Goal: Information Seeking & Learning: Learn about a topic

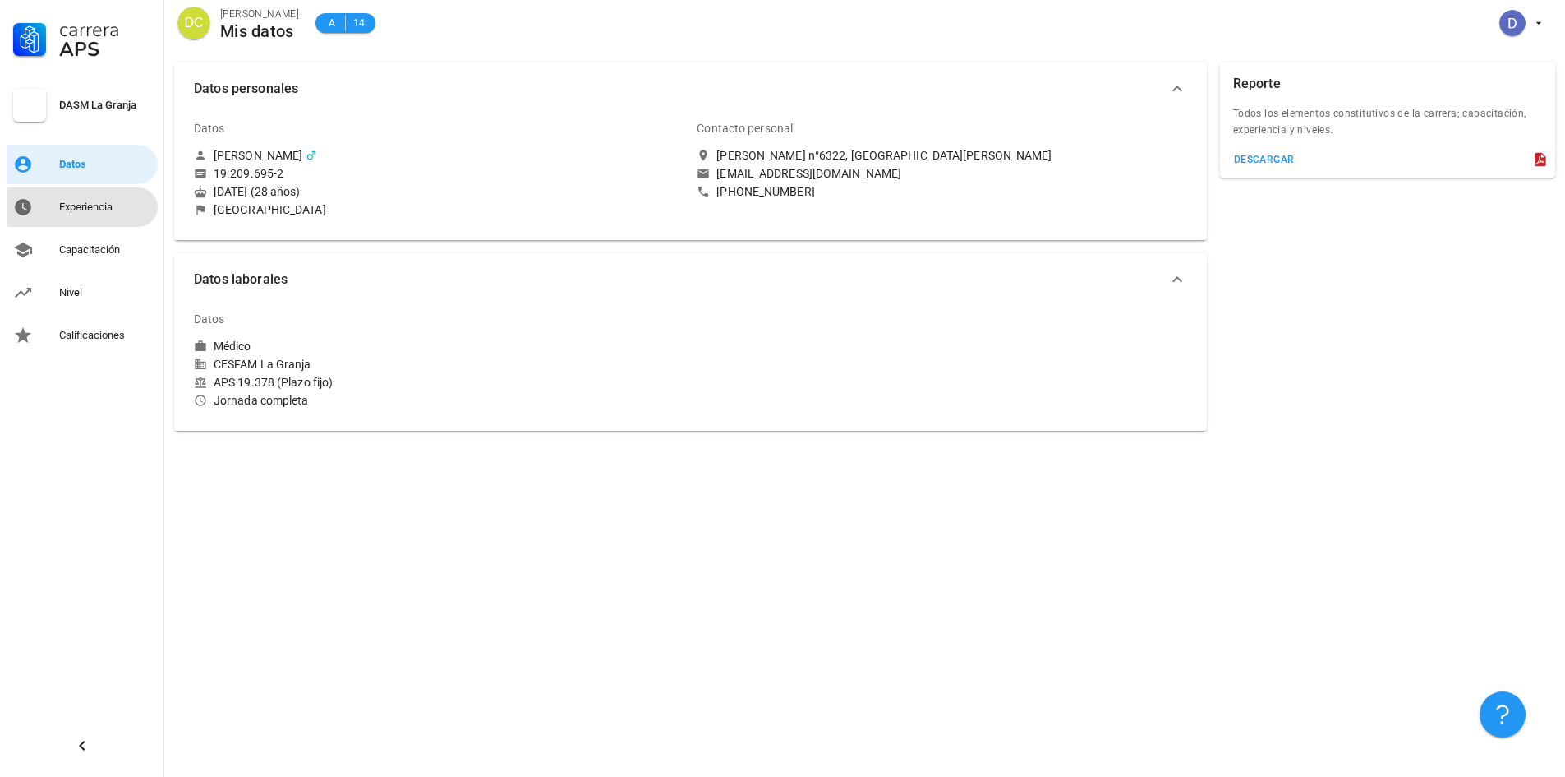
click at [81, 202] on div "Experiencia" at bounding box center [105, 206] width 92 height 13
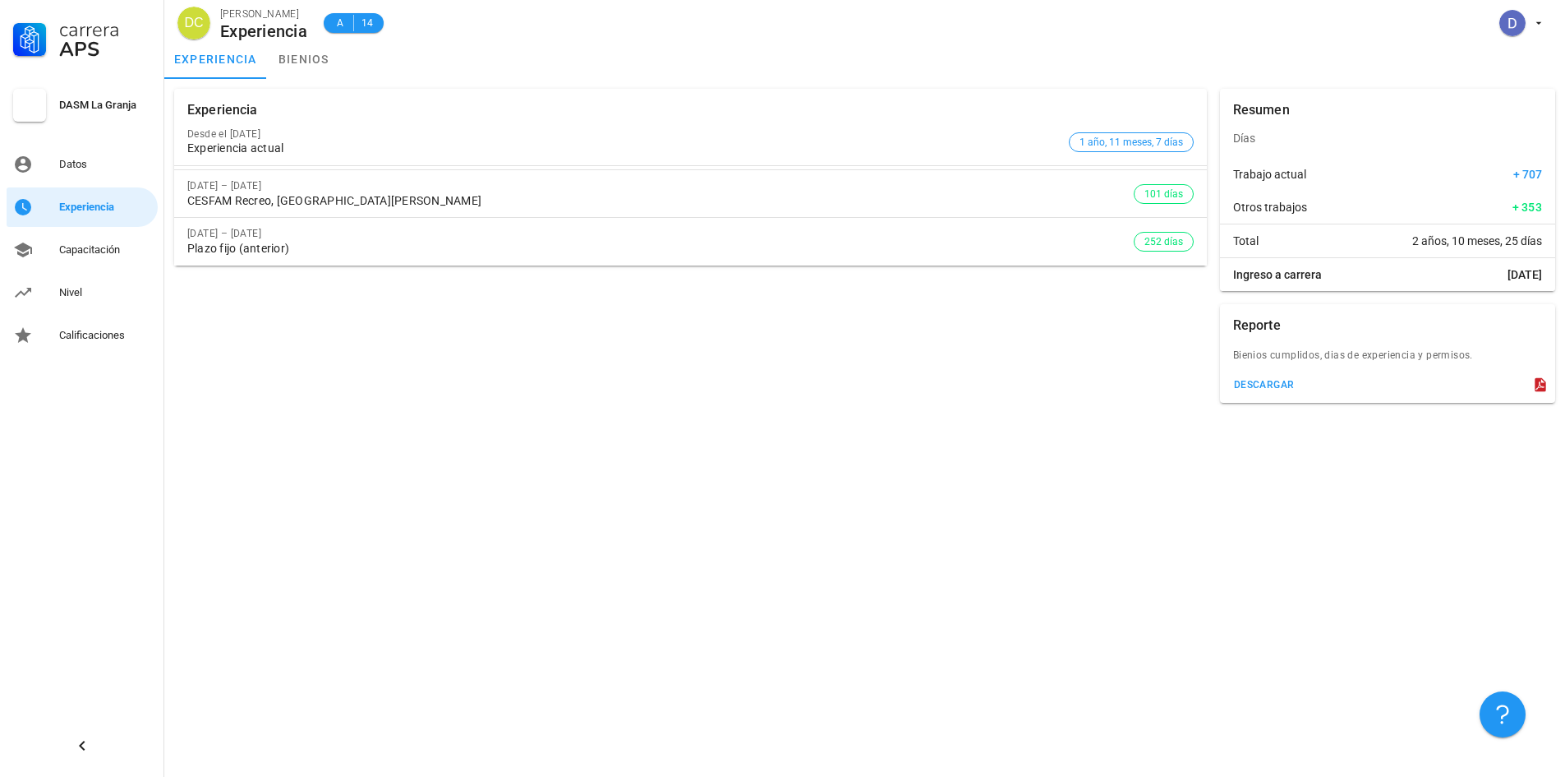
click at [712, 421] on div "Experiencia Desde el [DATE] Experiencia actual 1 año, 11 meses, 7 días [DATE] –…" at bounding box center [864, 428] width 1401 height 698
click at [719, 381] on div "Experiencia Desde el [DATE] Experiencia actual 1 año, 11 meses, 7 días [DATE] –…" at bounding box center [691, 245] width 1046 height 327
click at [1052, 371] on div "Experiencia Desde el [DATE] Experiencia actual 1 año, 11 meses, 7 días [DATE] –…" at bounding box center [691, 245] width 1046 height 327
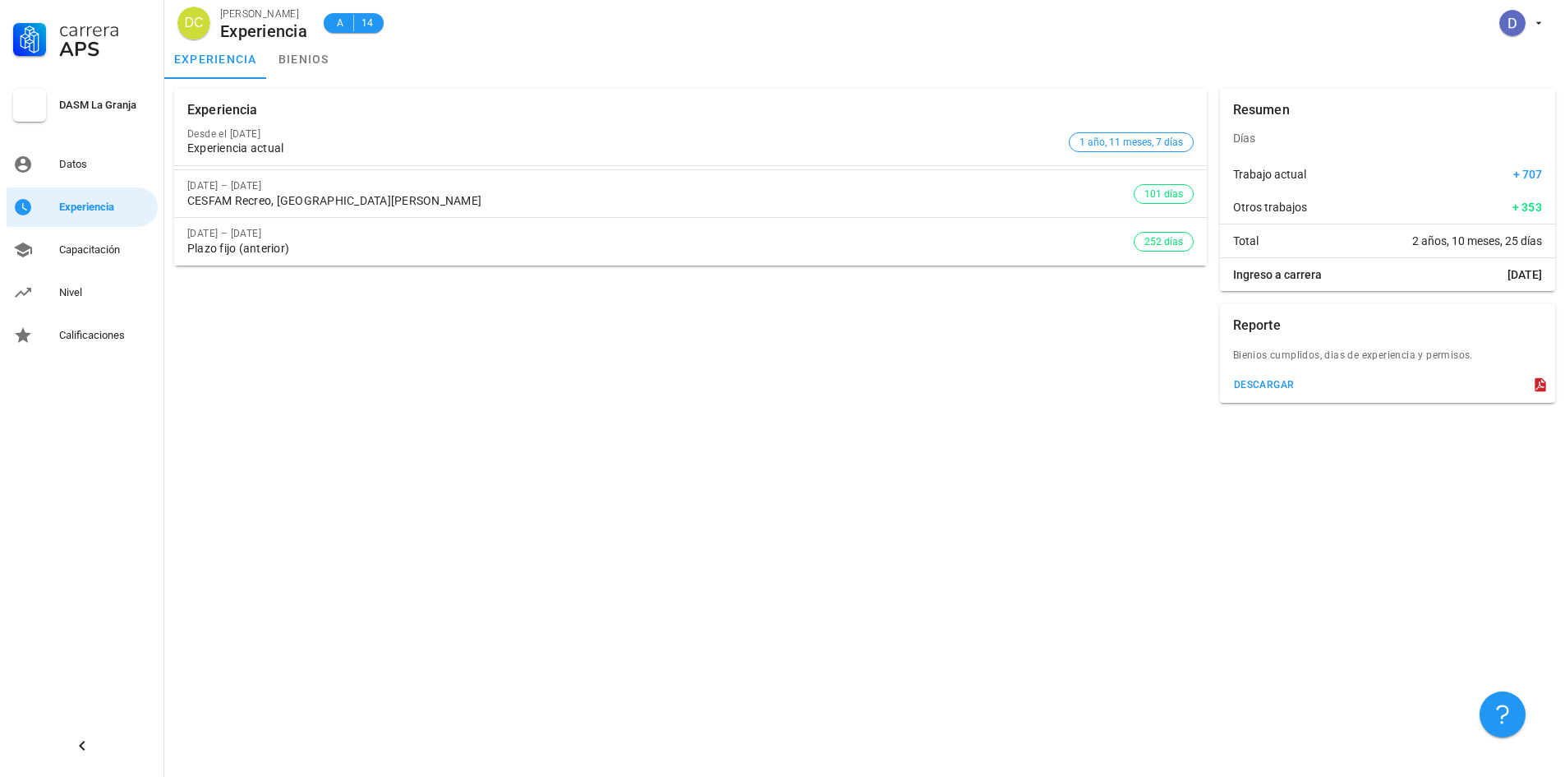
click at [1055, 372] on div "Experiencia Desde el [DATE] Experiencia actual 1 año, 11 meses, 7 días [DATE] –…" at bounding box center [691, 245] width 1046 height 327
click at [1044, 370] on div "Experiencia Desde el [DATE] Experiencia actual 1 año, 11 meses, 7 días [DATE] –…" at bounding box center [691, 245] width 1046 height 327
click at [114, 173] on div "Datos" at bounding box center [105, 164] width 92 height 26
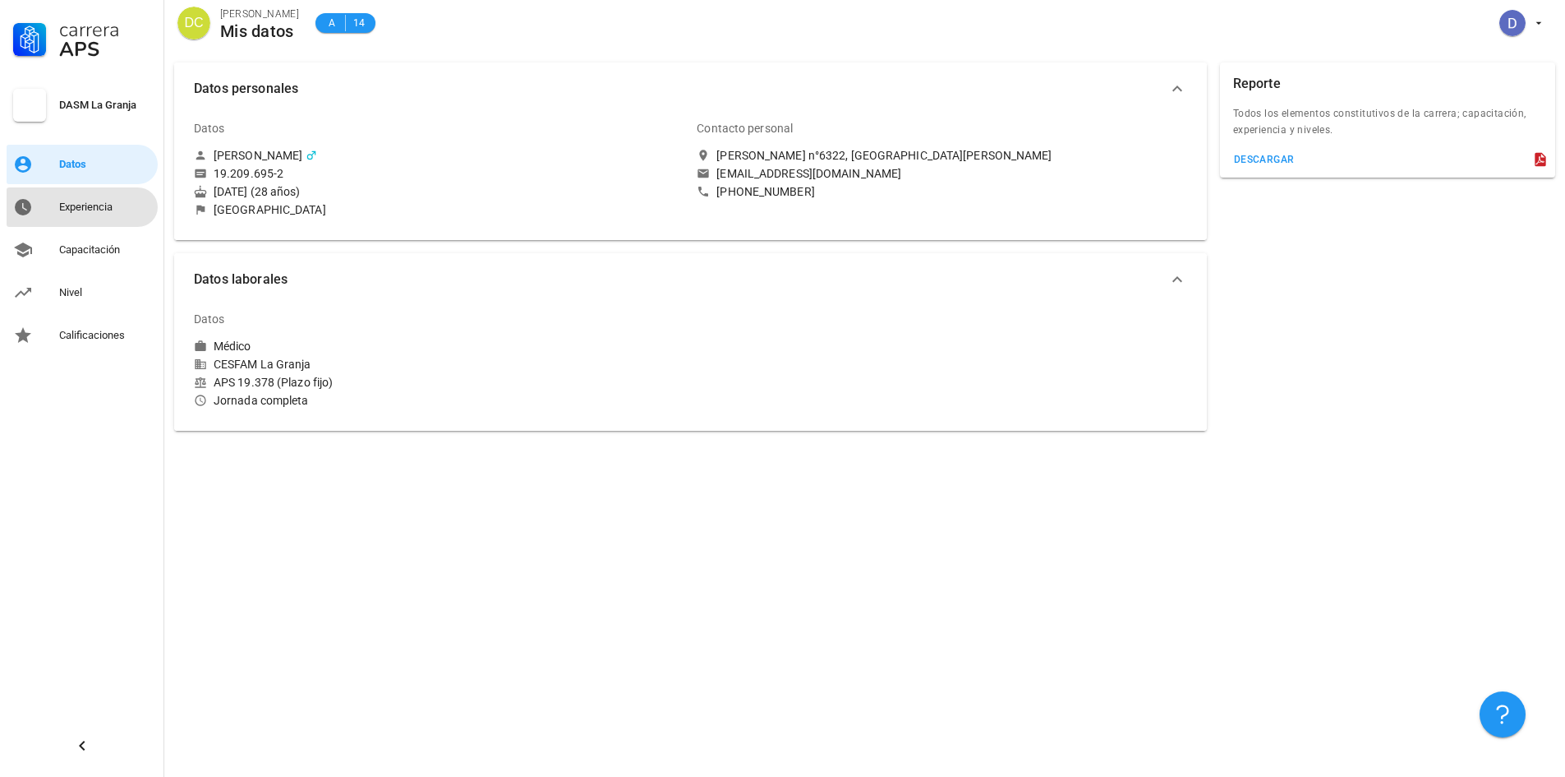
click at [110, 200] on div "Experiencia" at bounding box center [105, 207] width 92 height 26
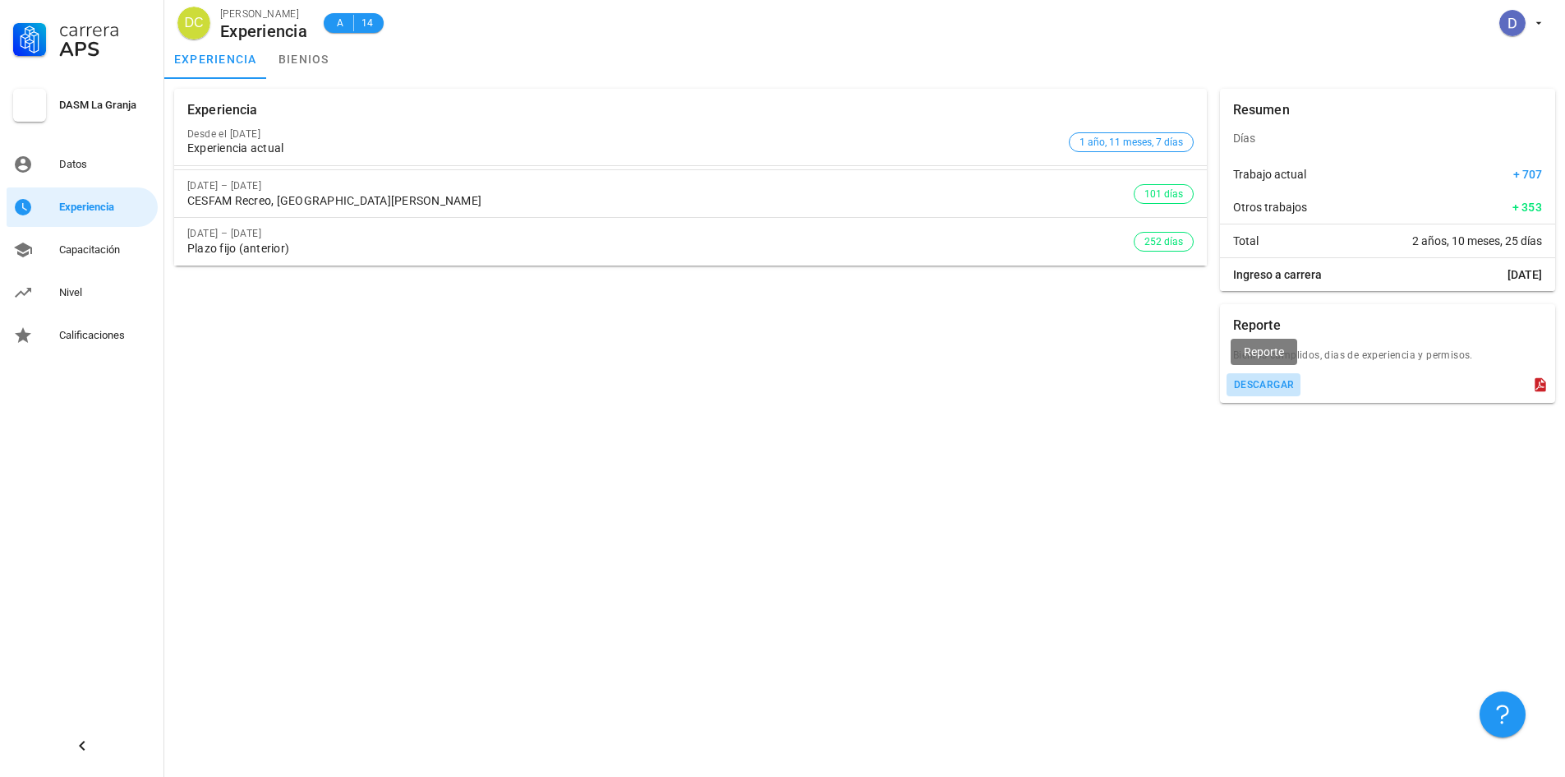
click at [1256, 389] on div "descargar" at bounding box center [1264, 385] width 62 height 12
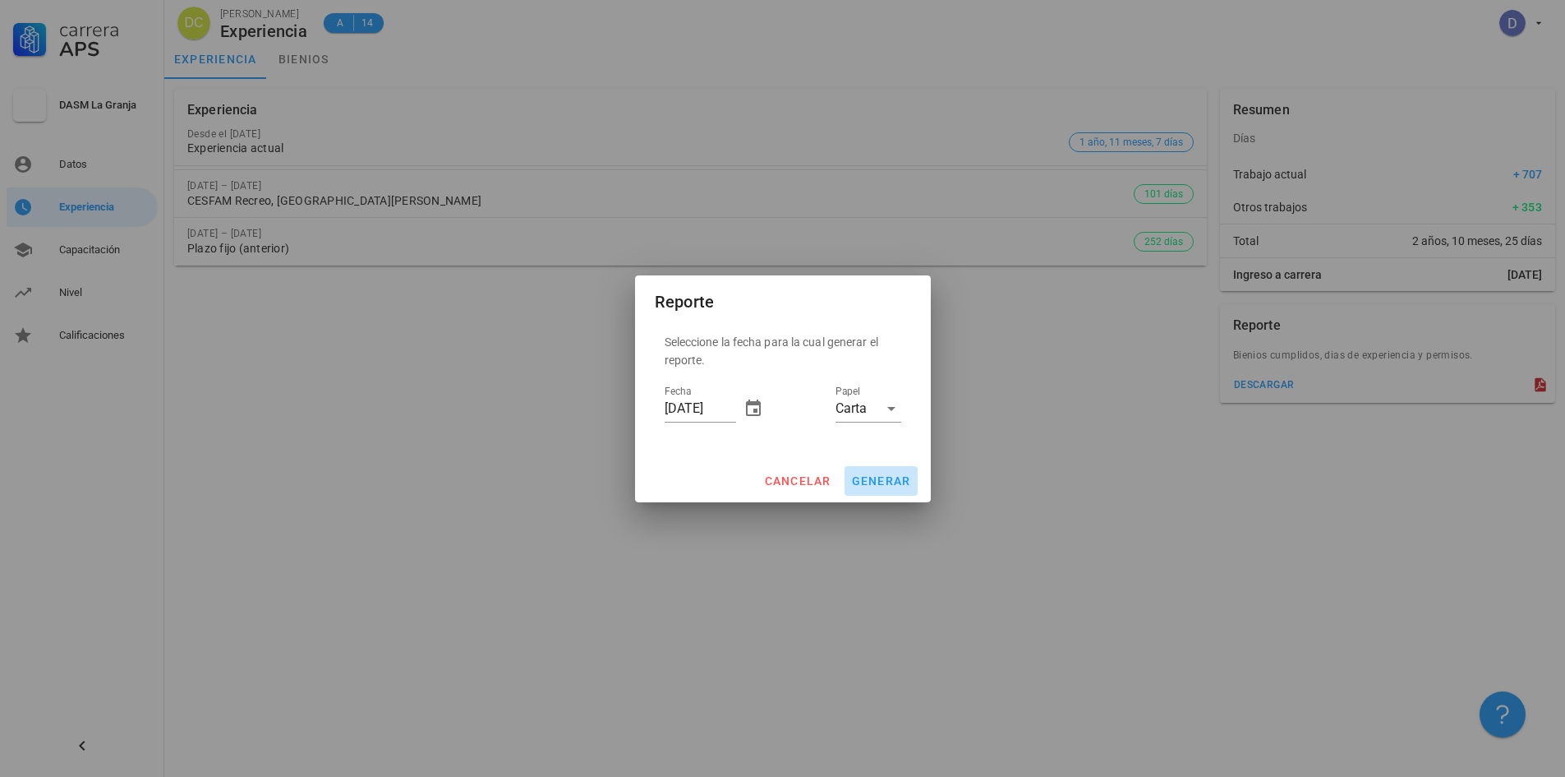
click at [872, 485] on span "generar" at bounding box center [881, 480] width 60 height 13
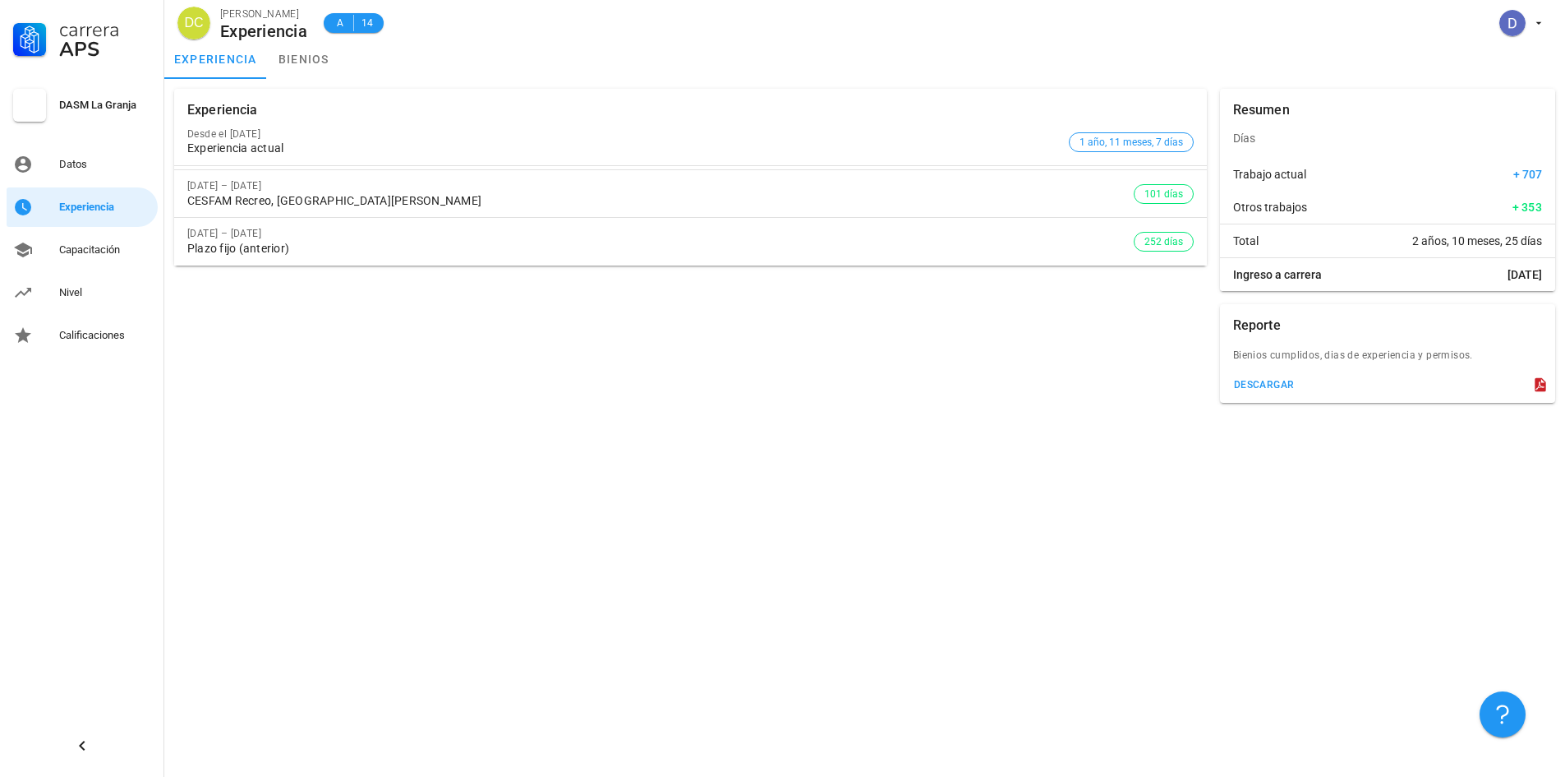
drag, startPoint x: 965, startPoint y: 469, endPoint x: 701, endPoint y: 414, distance: 270.3
click at [962, 468] on div "Experiencia Desde el [DATE] Experiencia actual 1 año, 11 meses, 7 días [DATE] –…" at bounding box center [864, 428] width 1401 height 698
click at [67, 244] on div "Capacitación" at bounding box center [105, 249] width 92 height 13
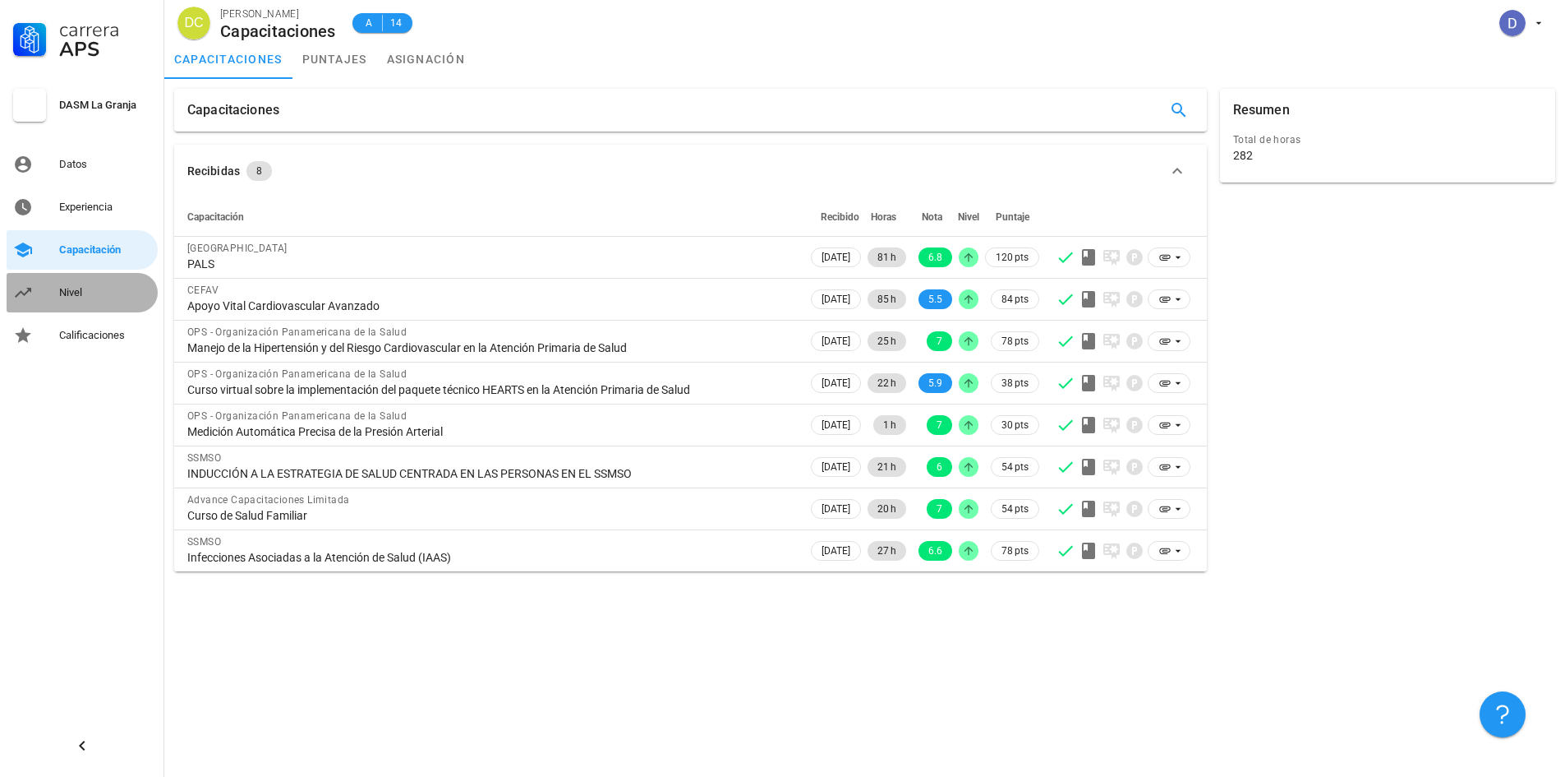
click at [70, 299] on div "Nivel" at bounding box center [105, 292] width 92 height 26
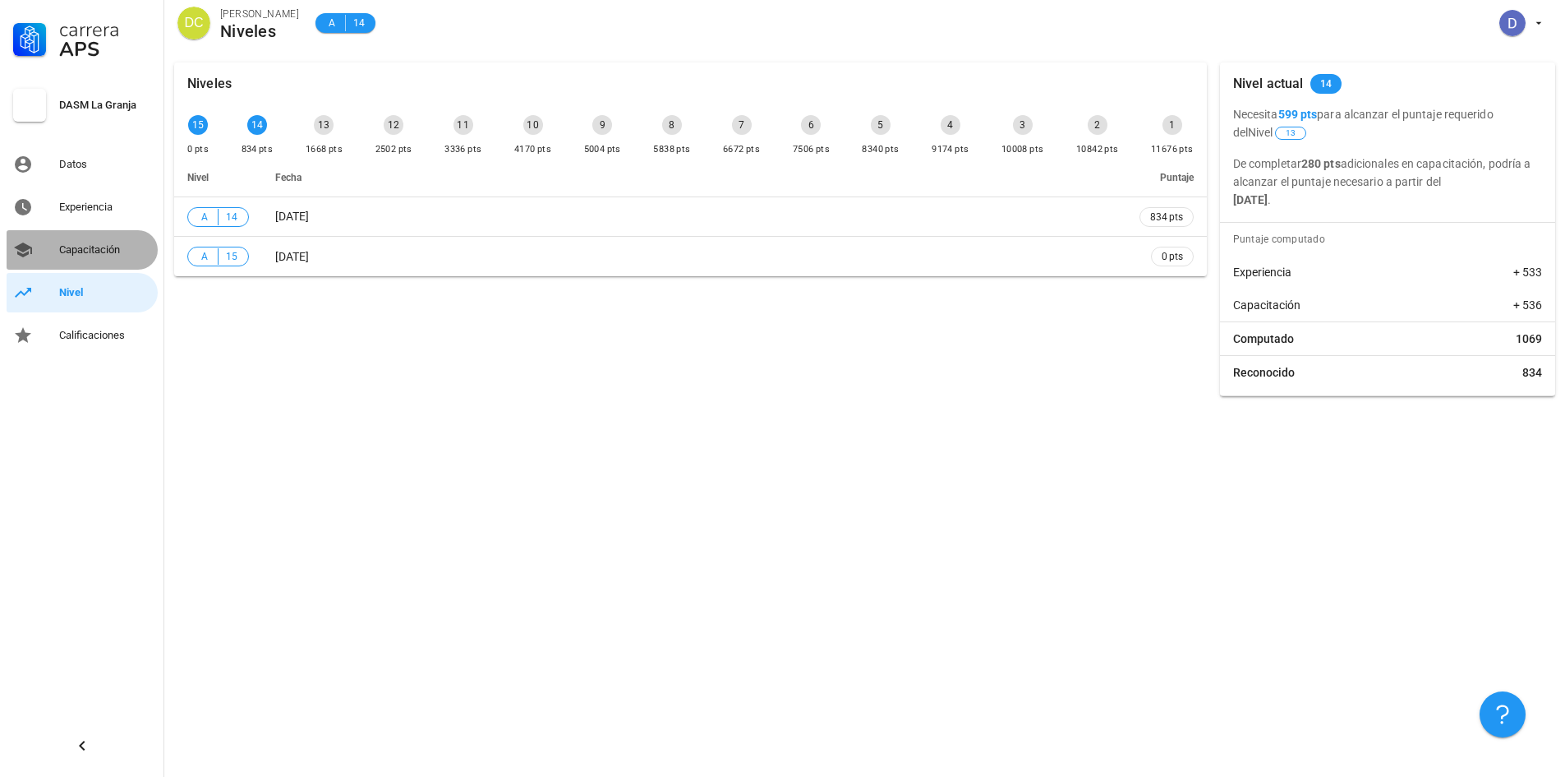
click at [82, 265] on link "Capacitación" at bounding box center [82, 249] width 151 height 39
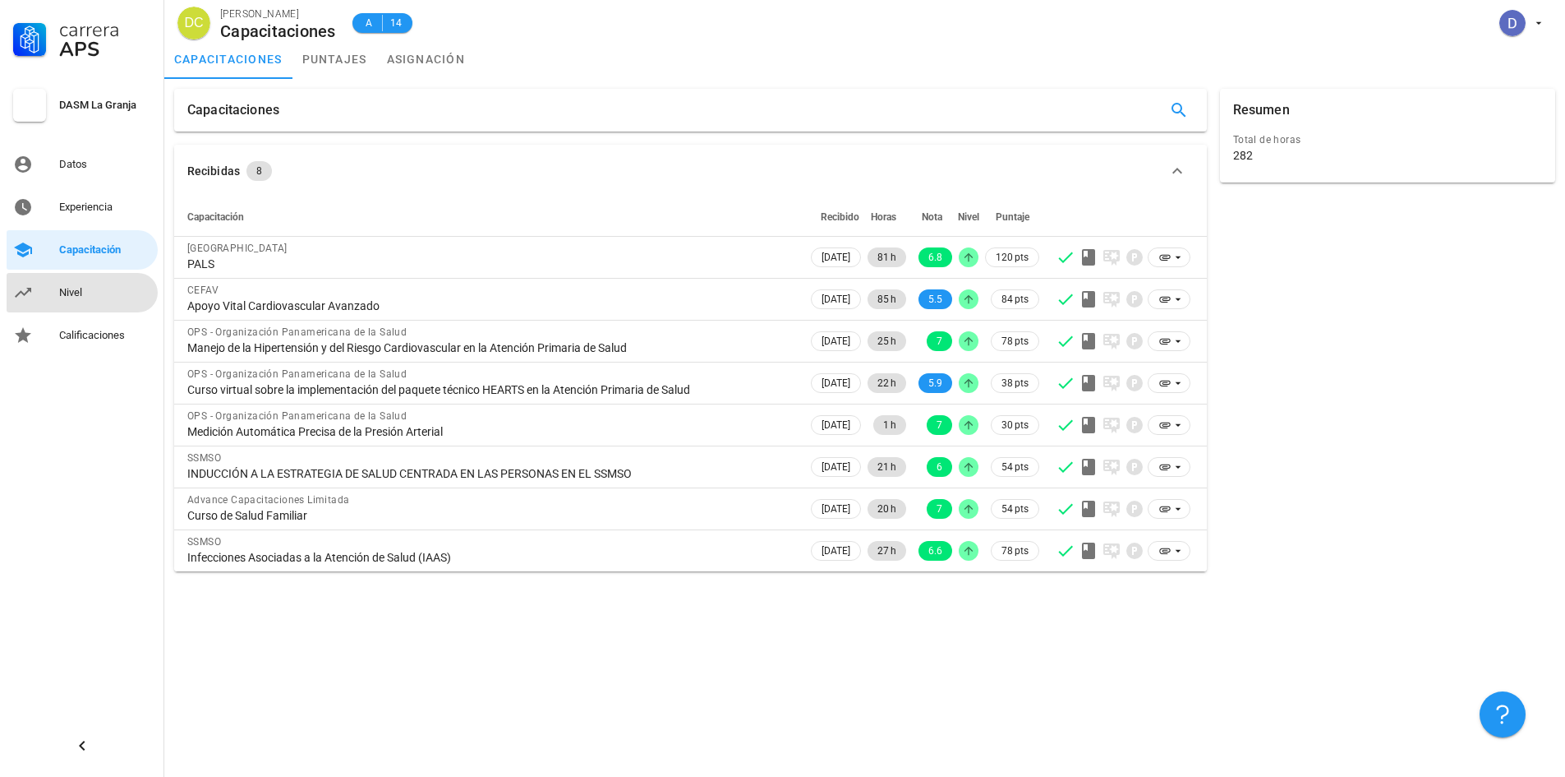
click at [108, 299] on div "Nivel" at bounding box center [105, 292] width 92 height 26
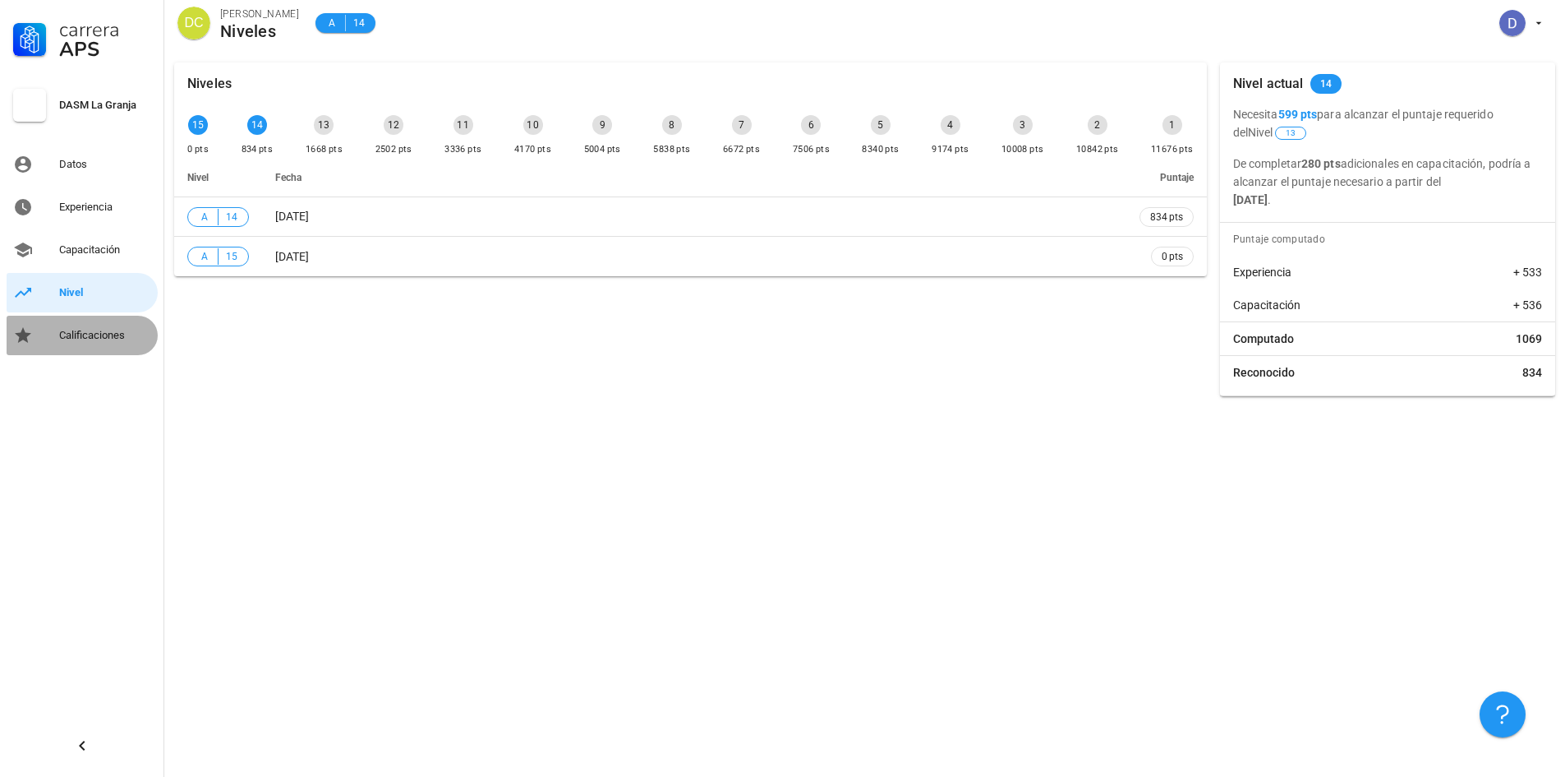
click at [103, 337] on div "Calificaciones" at bounding box center [105, 335] width 92 height 13
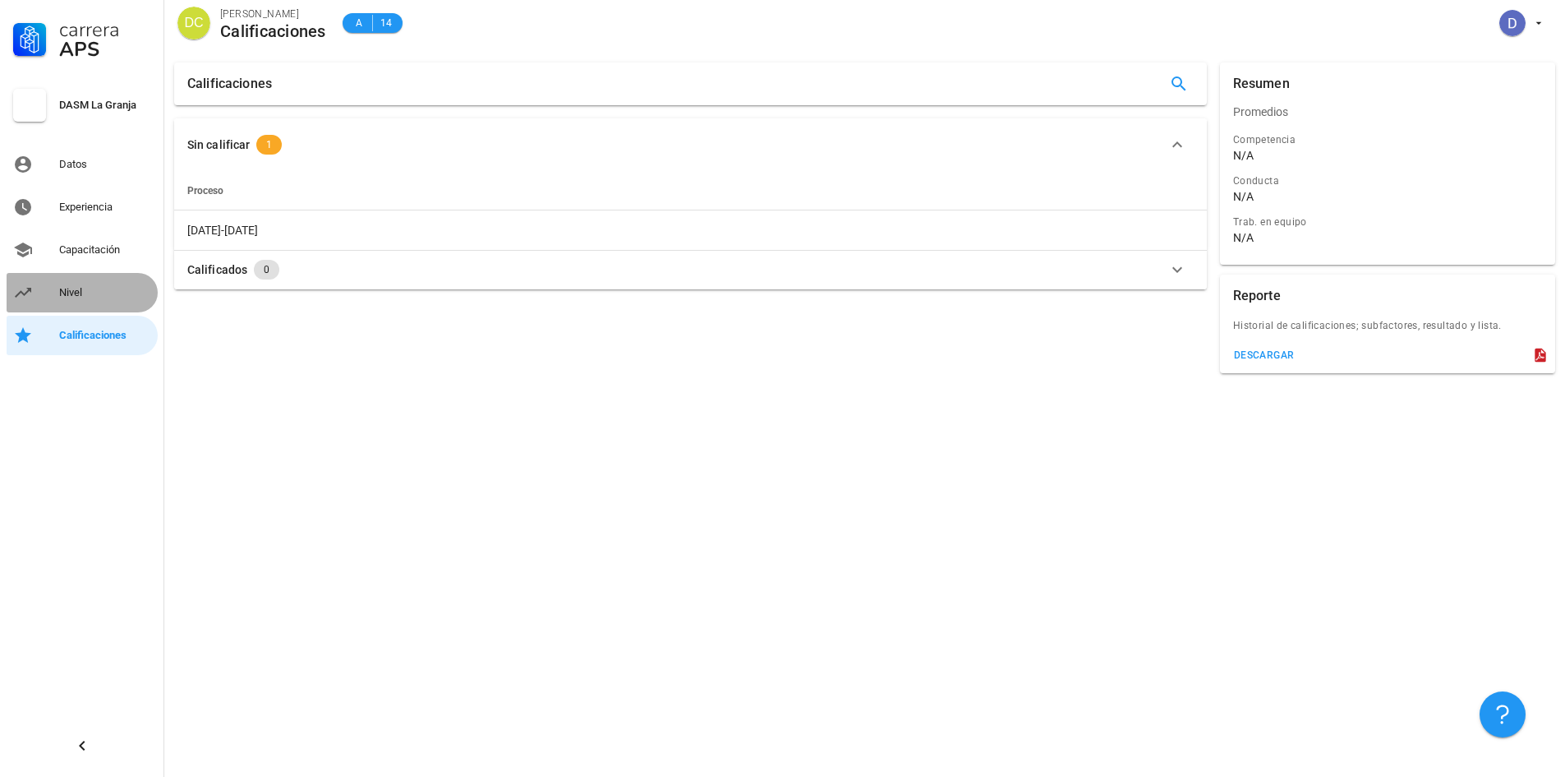
click at [94, 302] on div "Nivel" at bounding box center [105, 292] width 92 height 26
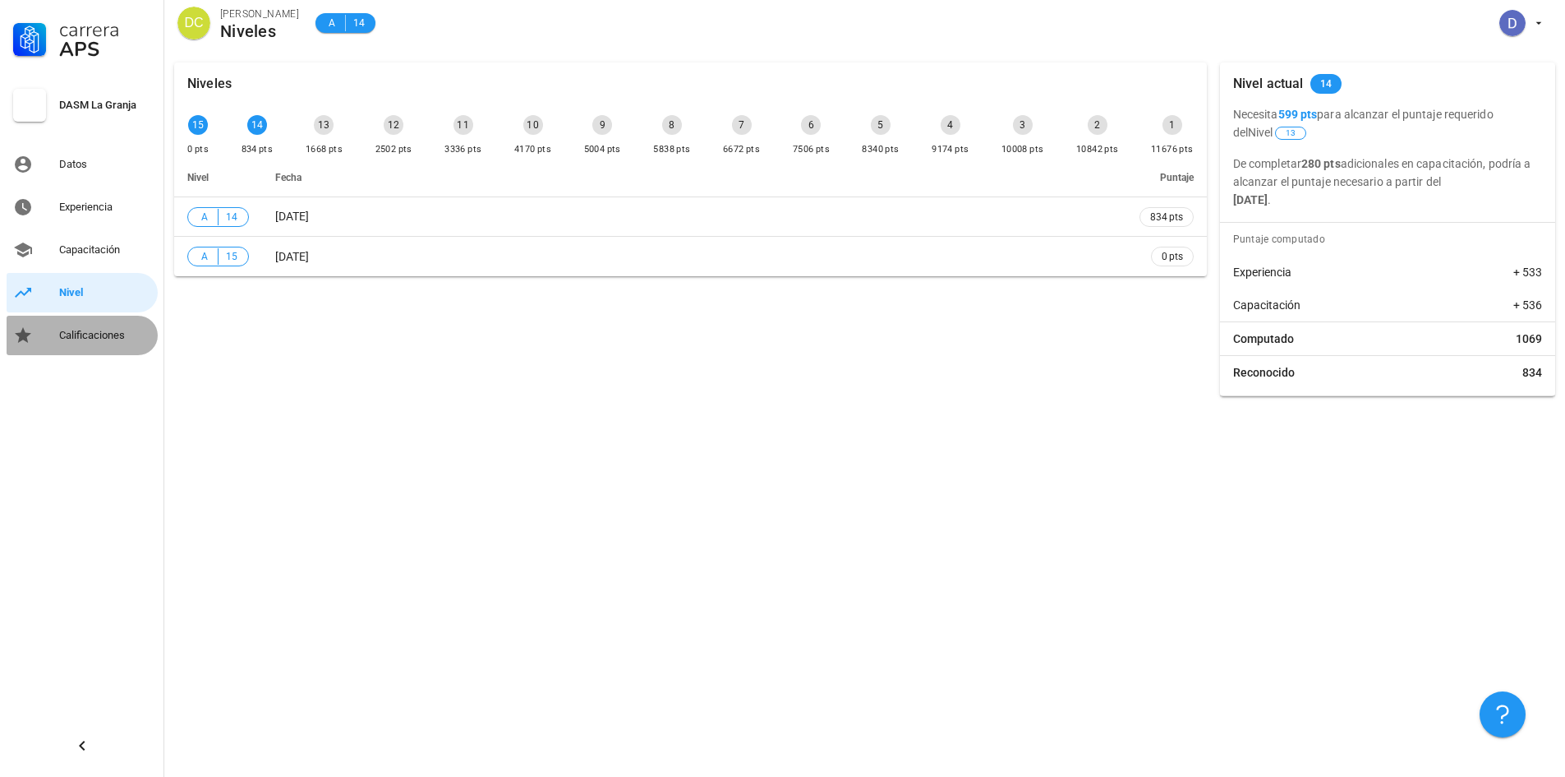
click at [125, 318] on link "Calificaciones" at bounding box center [82, 335] width 151 height 39
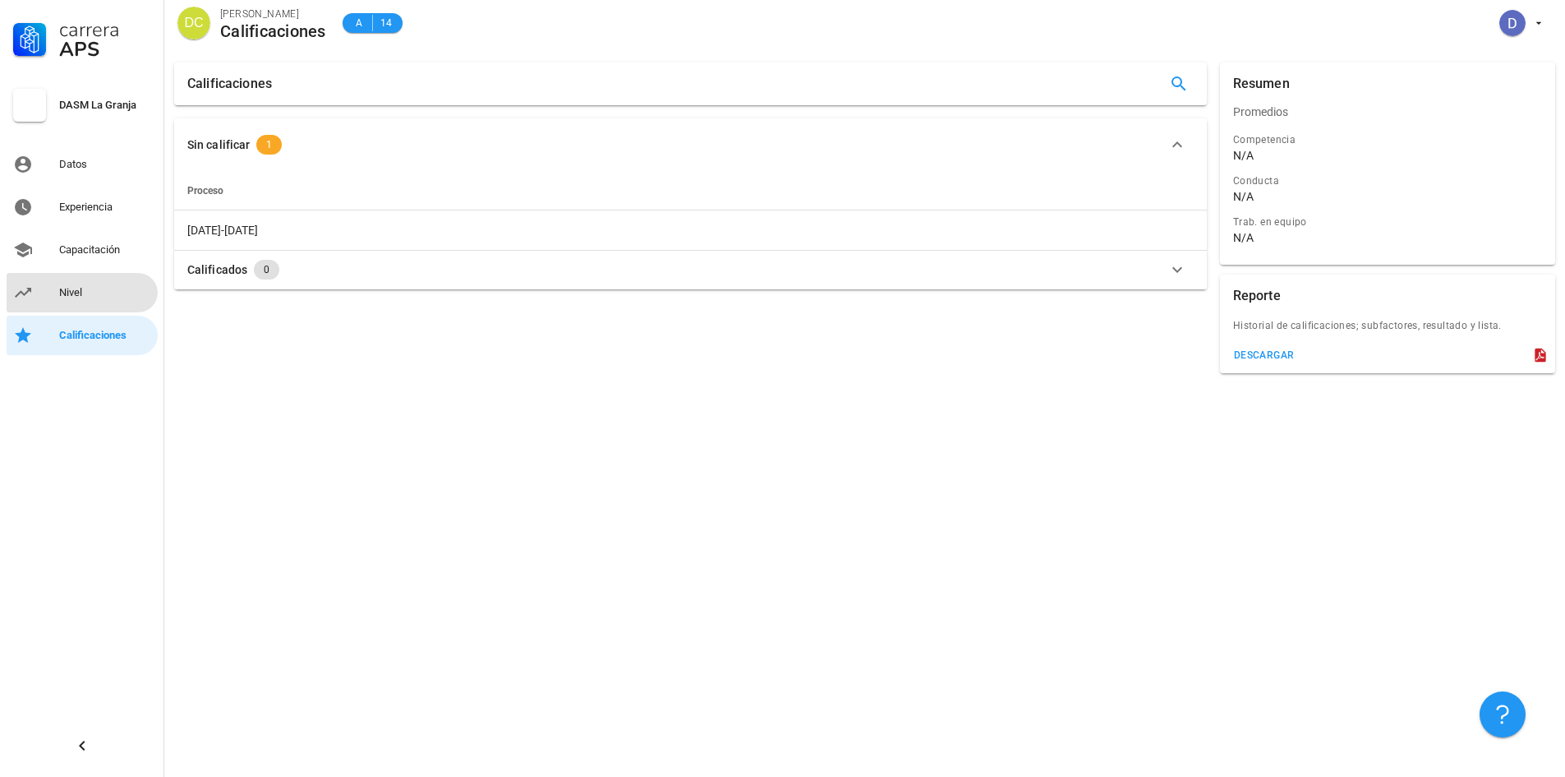
click at [116, 286] on div "Nivel" at bounding box center [105, 292] width 92 height 13
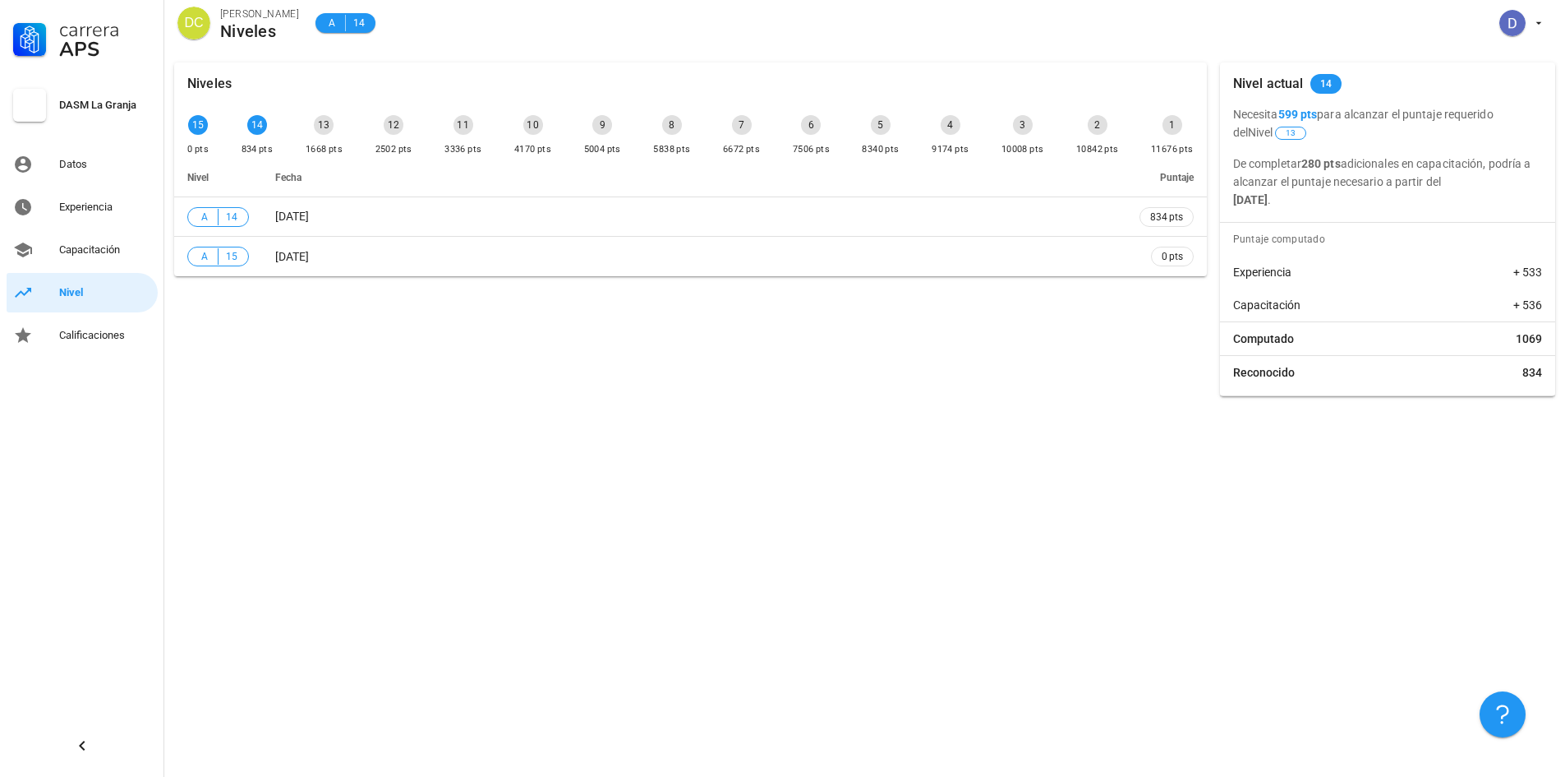
click at [404, 346] on div "Niveles 15 0 pts 14 834 pts 13 1668 pts 12 2502 pts 11 3336 pts 10 4170 pts 9 5…" at bounding box center [691, 229] width 1046 height 347
click at [325, 131] on div "13" at bounding box center [324, 125] width 20 height 20
click at [799, 405] on div "Niveles 15 0 pts 14 834 pts 13 1668 pts 12 2502 pts 11 3336 pts 10 4170 pts 9 5…" at bounding box center [864, 229] width 1401 height 353
click at [861, 394] on div "Niveles 15 0 pts 14 834 pts 13 1668 pts 12 2502 pts 11 3336 pts 10 4170 pts 9 5…" at bounding box center [691, 229] width 1046 height 347
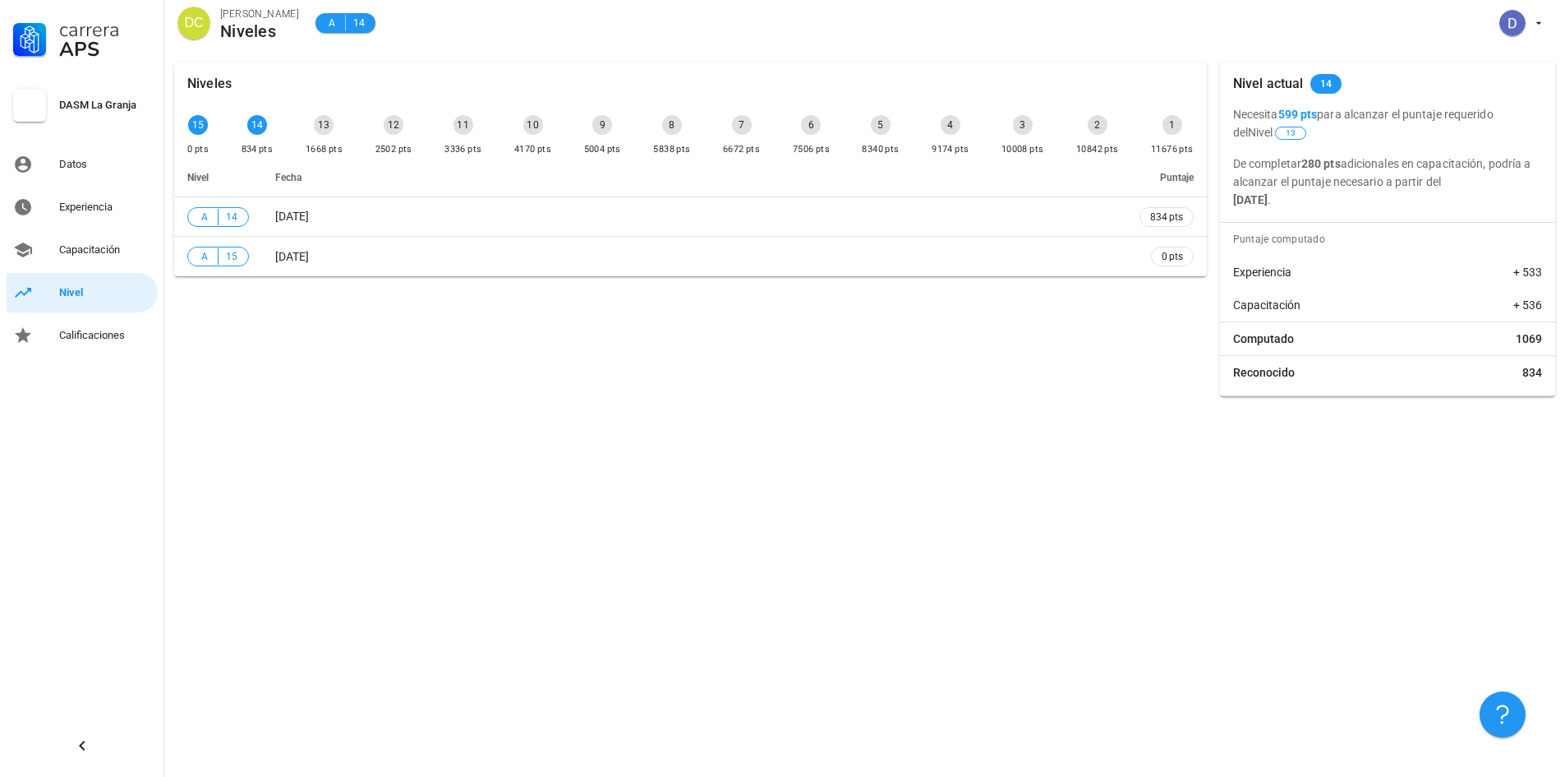
click at [861, 395] on div "Niveles 15 0 pts 14 834 pts 13 1668 pts 12 2502 pts 11 3336 pts 10 4170 pts 9 5…" at bounding box center [691, 229] width 1046 height 347
click at [868, 397] on div "Niveles 15 0 pts 14 834 pts 13 1668 pts 12 2502 pts 11 3336 pts 10 4170 pts 9 5…" at bounding box center [691, 229] width 1046 height 347
click at [871, 394] on div "Niveles 15 0 pts 14 834 pts 13 1668 pts 12 2502 pts 11 3336 pts 10 4170 pts 9 5…" at bounding box center [691, 229] width 1046 height 347
click at [875, 401] on div "Niveles 15 0 pts 14 834 pts 13 1668 pts 12 2502 pts 11 3336 pts 10 4170 pts 9 5…" at bounding box center [691, 229] width 1046 height 347
click at [924, 395] on div "Niveles 15 0 pts 14 834 pts 13 1668 pts 12 2502 pts 11 3336 pts 10 4170 pts 9 5…" at bounding box center [691, 229] width 1046 height 347
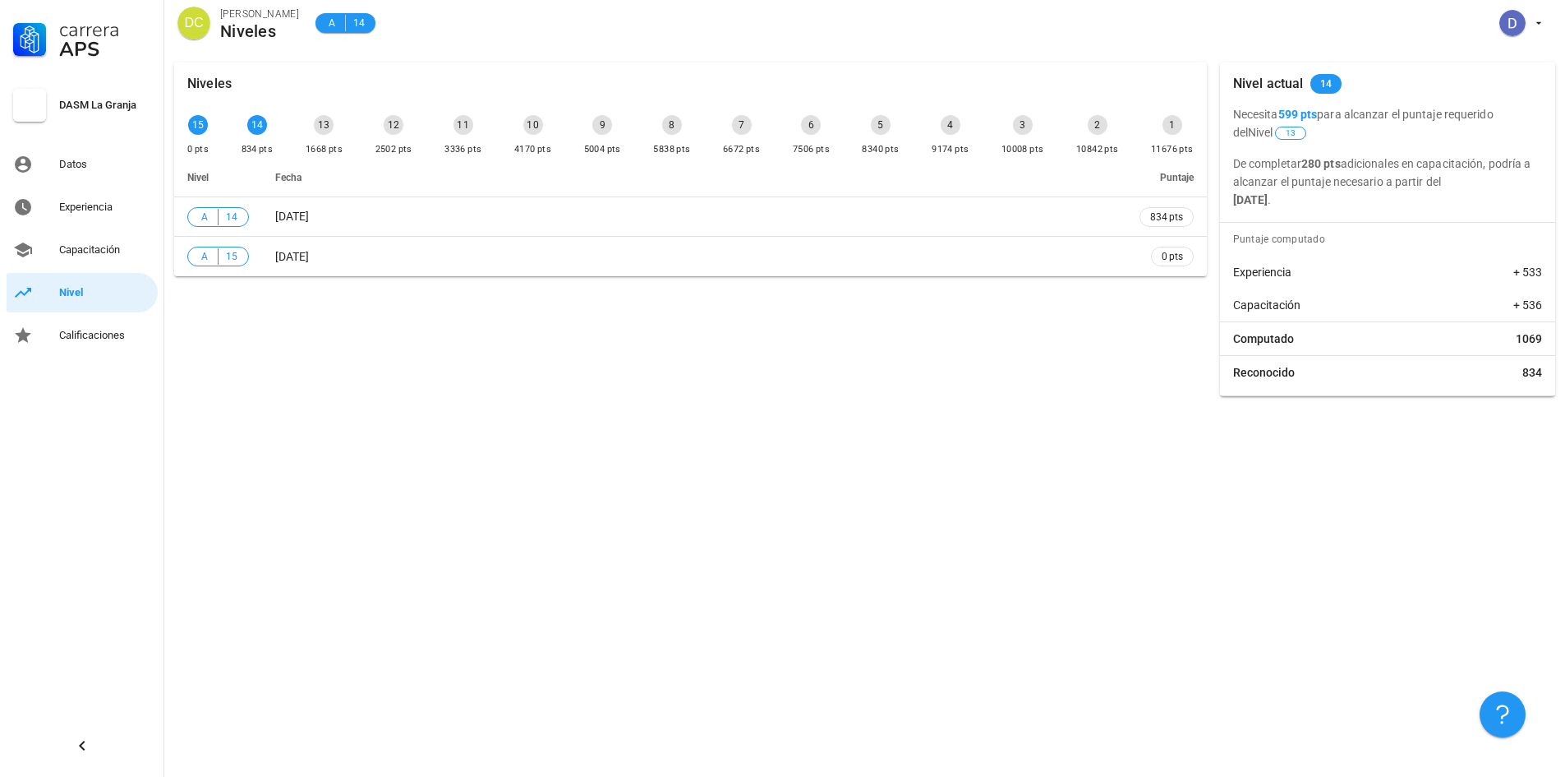
click at [923, 407] on div "Niveles 15 0 pts 14 834 pts 13 1668 pts 12 2502 pts 11 3336 pts 10 4170 pts 9 5…" at bounding box center [864, 415] width 1401 height 724
click at [924, 394] on div "Niveles 15 0 pts 14 834 pts 13 1668 pts 12 2502 pts 11 3336 pts 10 4170 pts 9 5…" at bounding box center [691, 229] width 1046 height 347
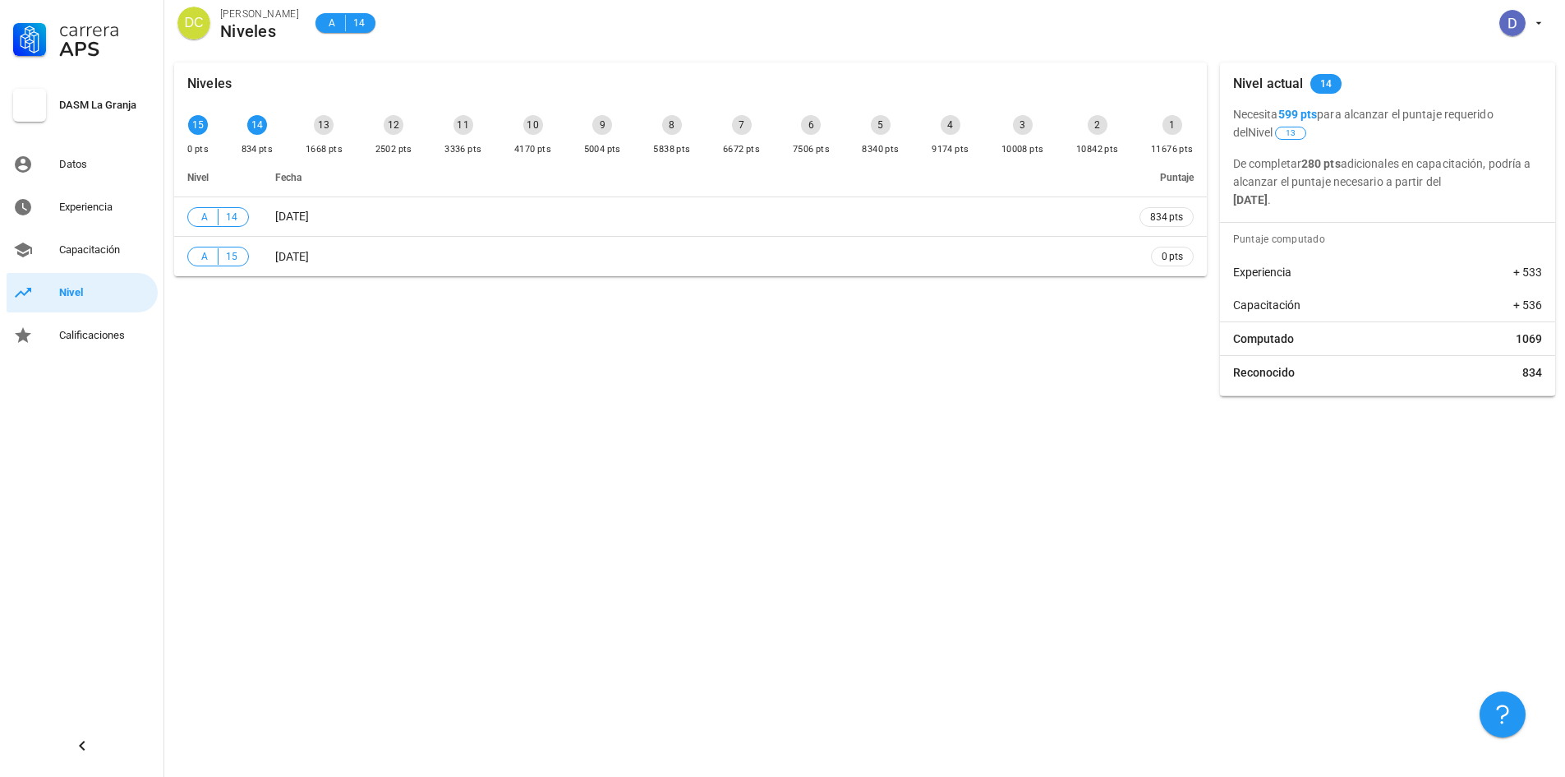
click at [916, 389] on div "Niveles 15 0 pts 14 834 pts 13 1668 pts 12 2502 pts 11 3336 pts 10 4170 pts 9 5…" at bounding box center [691, 229] width 1046 height 347
click at [915, 386] on div "Niveles 15 0 pts 14 834 pts 13 1668 pts 12 2502 pts 11 3336 pts 10 4170 pts 9 5…" at bounding box center [691, 229] width 1046 height 347
click at [943, 411] on div "Niveles 15 0 pts 14 834 pts 13 1668 pts 12 2502 pts 11 3336 pts 10 4170 pts 9 5…" at bounding box center [864, 415] width 1401 height 724
click at [1067, 591] on div "Niveles 15 0 pts 14 834 pts 13 1668 pts 12 2502 pts 11 3336 pts 10 4170 pts 9 5…" at bounding box center [864, 415] width 1401 height 724
click at [1021, 554] on div "Niveles 15 0 pts 14 834 pts 13 1668 pts 12 2502 pts 11 3336 pts 10 4170 pts 9 5…" at bounding box center [864, 415] width 1401 height 724
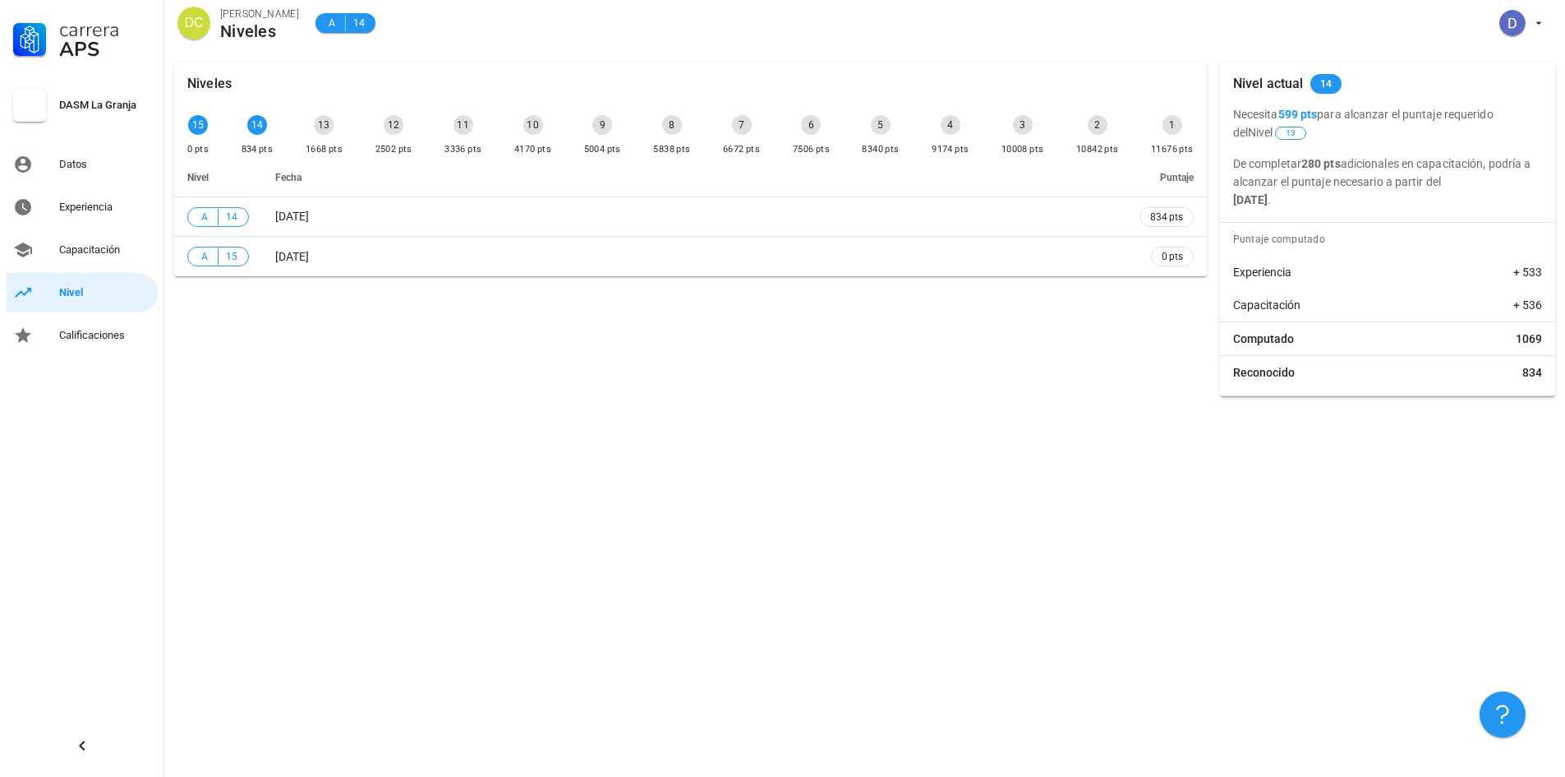
click at [1012, 542] on div "Niveles 15 0 pts 14 834 pts 13 1668 pts 12 2502 pts 11 3336 pts 10 4170 pts 9 5…" at bounding box center [864, 415] width 1401 height 724
click at [1011, 540] on div "Niveles 15 0 pts 14 834 pts 13 1668 pts 12 2502 pts 11 3336 pts 10 4170 pts 9 5…" at bounding box center [864, 415] width 1401 height 724
click at [1009, 538] on div "Niveles 15 0 pts 14 834 pts 13 1668 pts 12 2502 pts 11 3336 pts 10 4170 pts 9 5…" at bounding box center [864, 415] width 1401 height 724
click at [1043, 502] on div "Niveles 15 0 pts 14 834 pts 13 1668 pts 12 2502 pts 11 3336 pts 10 4170 pts 9 5…" at bounding box center [864, 415] width 1401 height 724
click at [998, 563] on div "Niveles 15 0 pts 14 834 pts 13 1668 pts 12 2502 pts 11 3336 pts 10 4170 pts 9 5…" at bounding box center [864, 415] width 1401 height 724
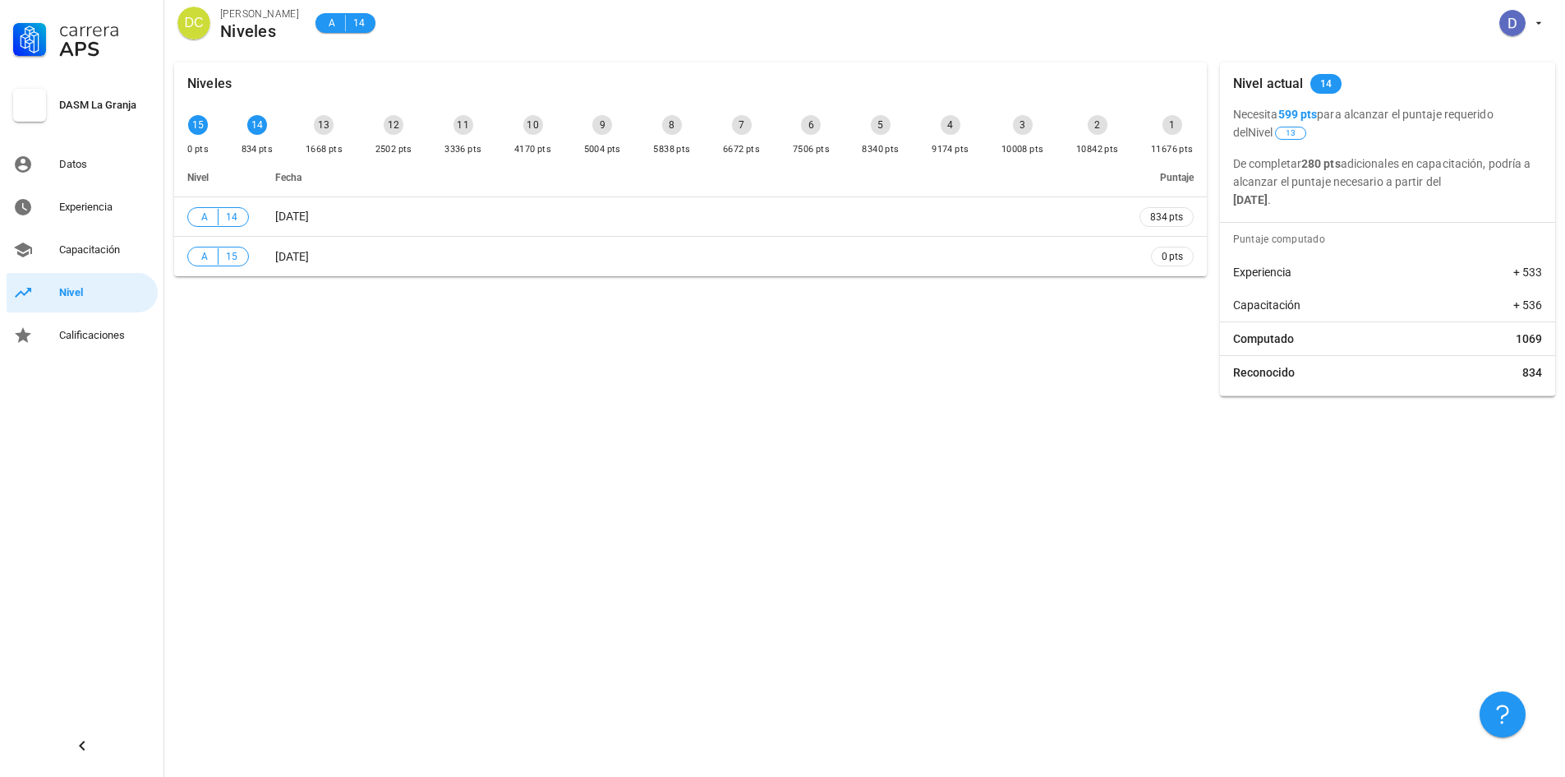
click at [984, 491] on div "Niveles 15 0 pts 14 834 pts 13 1668 pts 12 2502 pts 11 3336 pts 10 4170 pts 9 5…" at bounding box center [864, 415] width 1401 height 724
click at [964, 483] on div "Niveles 15 0 pts 14 834 pts 13 1668 pts 12 2502 pts 11 3336 pts 10 4170 pts 9 5…" at bounding box center [864, 415] width 1401 height 724
click at [930, 463] on div "Niveles 15 0 pts 14 834 pts 13 1668 pts 12 2502 pts 11 3336 pts 10 4170 pts 9 5…" at bounding box center [864, 415] width 1401 height 724
click at [922, 457] on div "Niveles 15 0 pts 14 834 pts 13 1668 pts 12 2502 pts 11 3336 pts 10 4170 pts 9 5…" at bounding box center [864, 415] width 1401 height 724
click at [859, 440] on div "Niveles 15 0 pts 14 834 pts 13 1668 pts 12 2502 pts 11 3336 pts 10 4170 pts 9 5…" at bounding box center [864, 415] width 1401 height 724
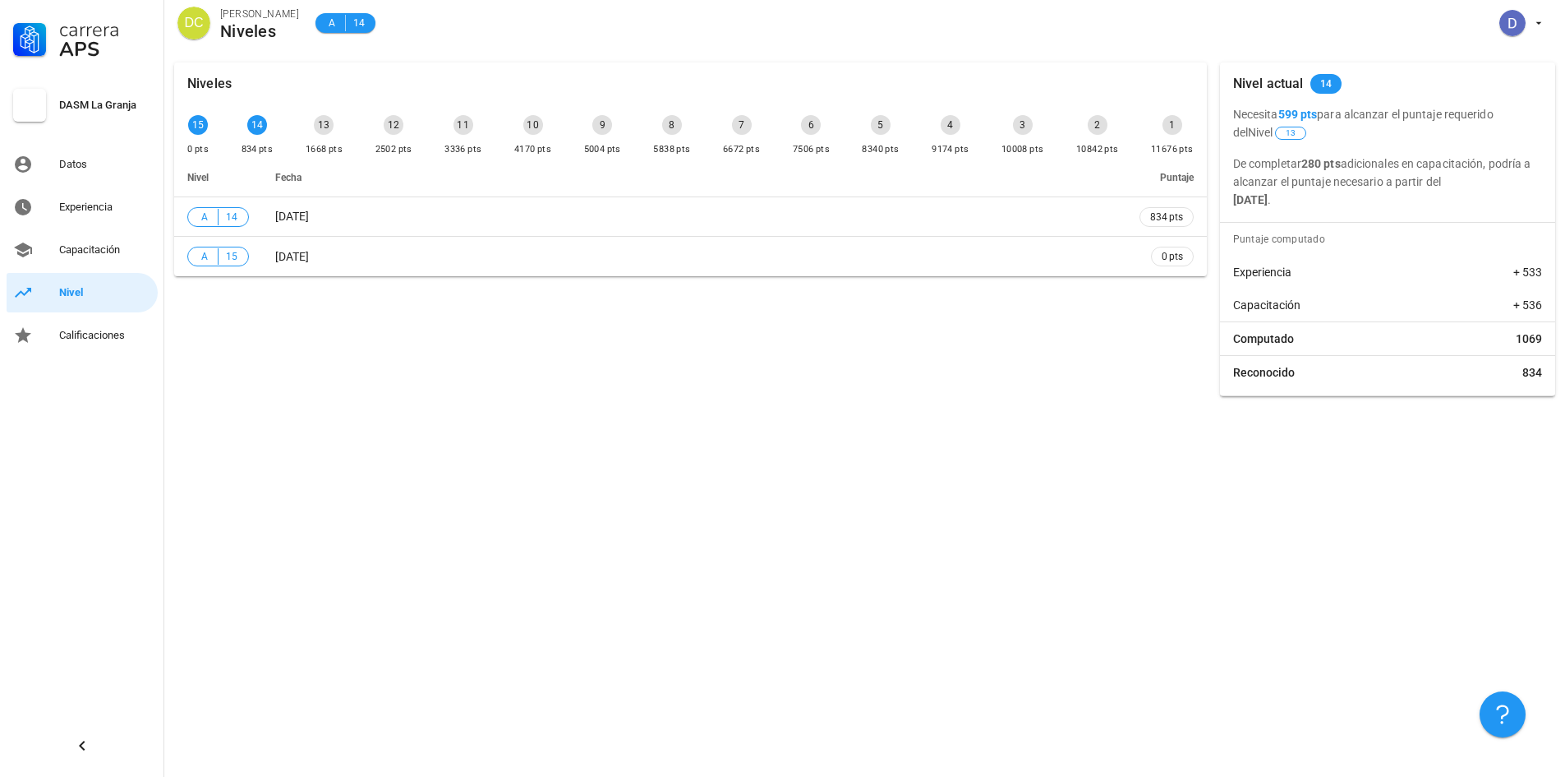
click at [859, 440] on div "Niveles 15 0 pts 14 834 pts 13 1668 pts 12 2502 pts 11 3336 pts 10 4170 pts 9 5…" at bounding box center [864, 415] width 1401 height 724
click at [679, 405] on div "Niveles 15 0 pts 14 834 pts 13 1668 pts 12 2502 pts 11 3336 pts 10 4170 pts 9 5…" at bounding box center [864, 229] width 1401 height 353
click at [679, 404] on div "Niveles 15 0 pts 14 834 pts 13 1668 pts 12 2502 pts 11 3336 pts 10 4170 pts 9 5…" at bounding box center [864, 229] width 1401 height 353
click at [468, 327] on div "Niveles 15 0 pts 14 834 pts 13 1668 pts 12 2502 pts 11 3336 pts 10 4170 pts 9 5…" at bounding box center [691, 229] width 1046 height 347
